Goal: Transaction & Acquisition: Purchase product/service

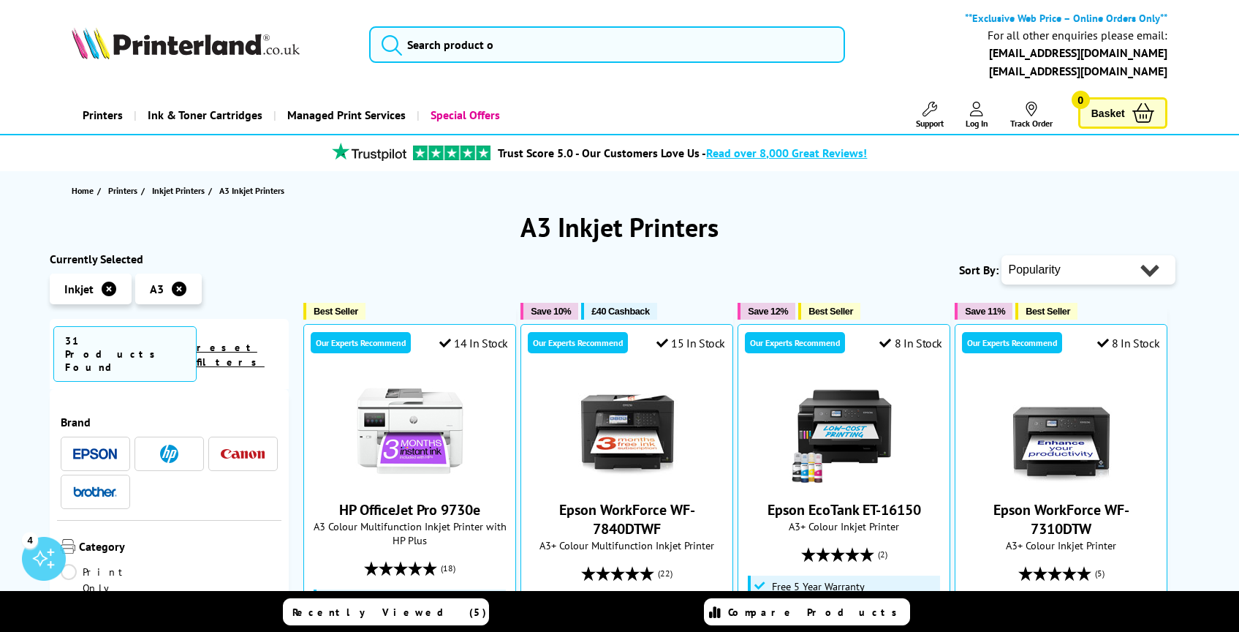
click at [1069, 272] on select "Popularity Rating Price - Low to High Price - High to Low Running Costs - Low t…" at bounding box center [1088, 269] width 174 height 29
select select "Price Ascending"
click at [1001, 255] on select "Popularity Rating Price - Low to High Price - High to Low Running Costs - Low t…" at bounding box center [1088, 269] width 174 height 29
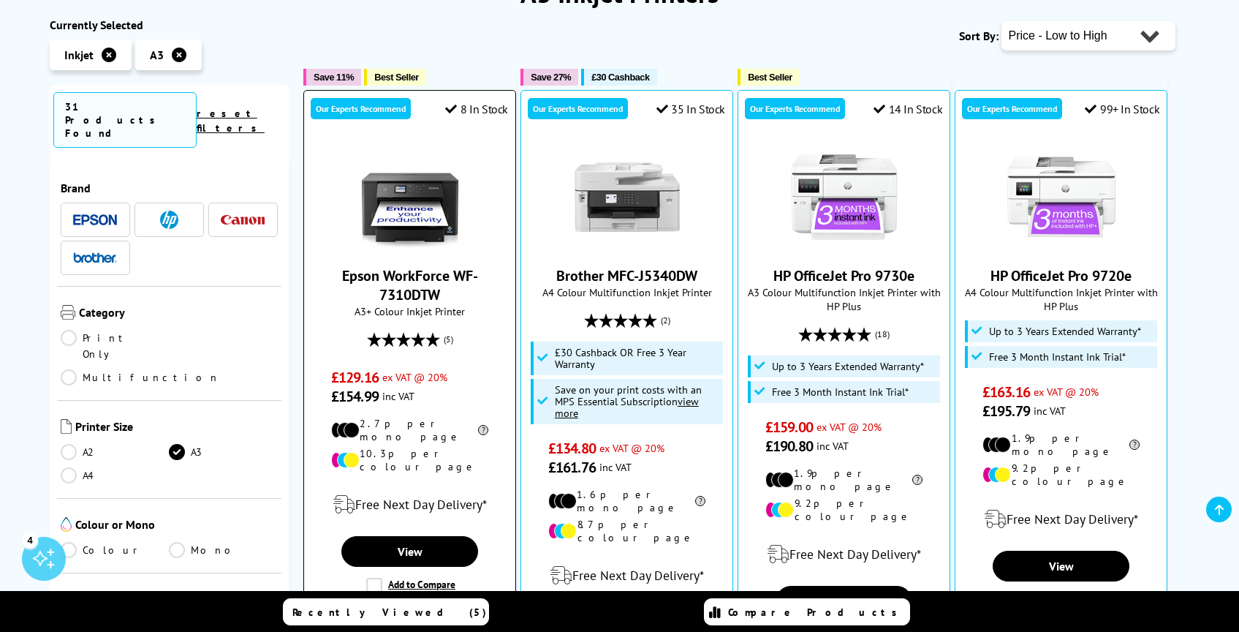
scroll to position [260, 0]
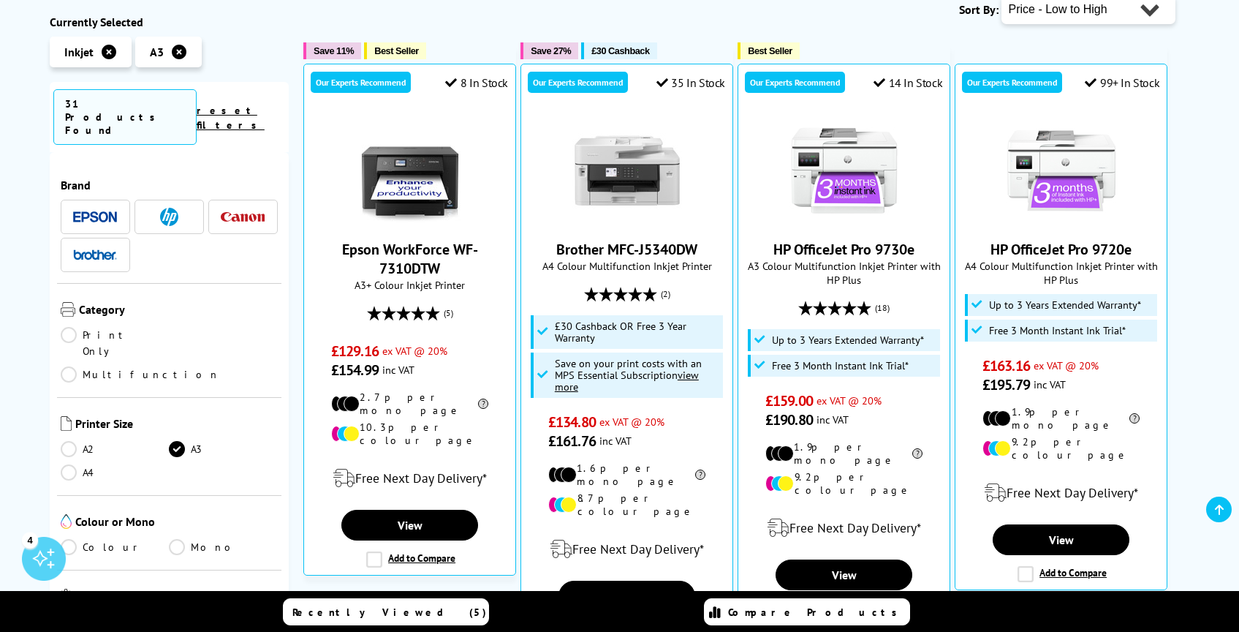
click at [93, 327] on link "Print Only" at bounding box center [115, 343] width 109 height 32
